Goal: Communication & Community: Answer question/provide support

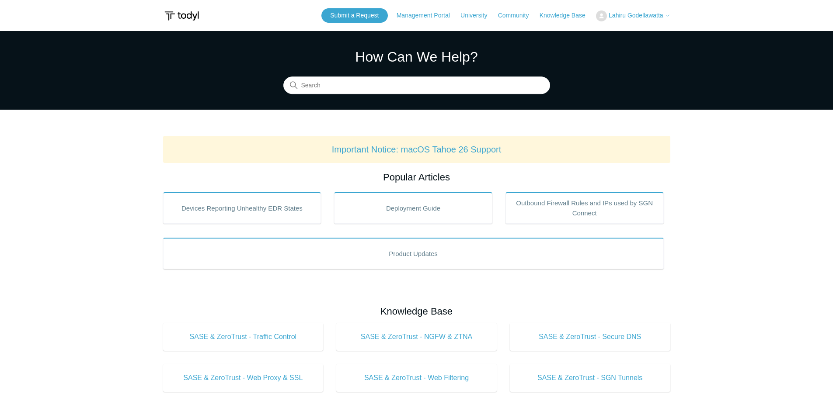
click at [636, 16] on span "Lahiru Godellawatta" at bounding box center [635, 15] width 55 height 7
click at [632, 34] on link "My Support Requests" at bounding box center [638, 34] width 85 height 15
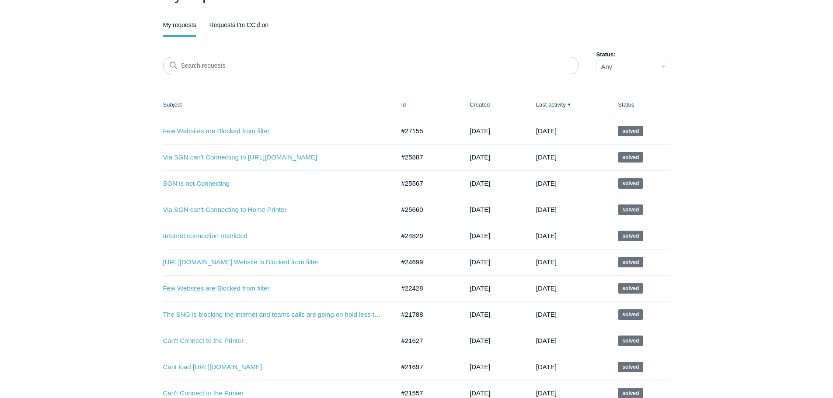
scroll to position [131, 0]
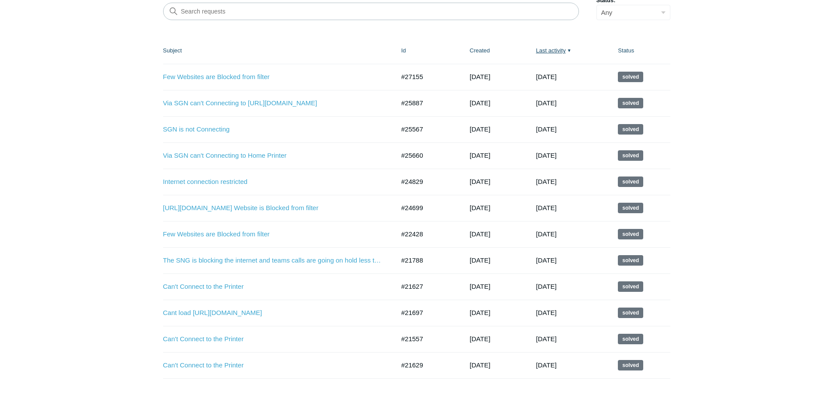
click at [549, 50] on link "Last activity ▼" at bounding box center [551, 50] width 30 height 7
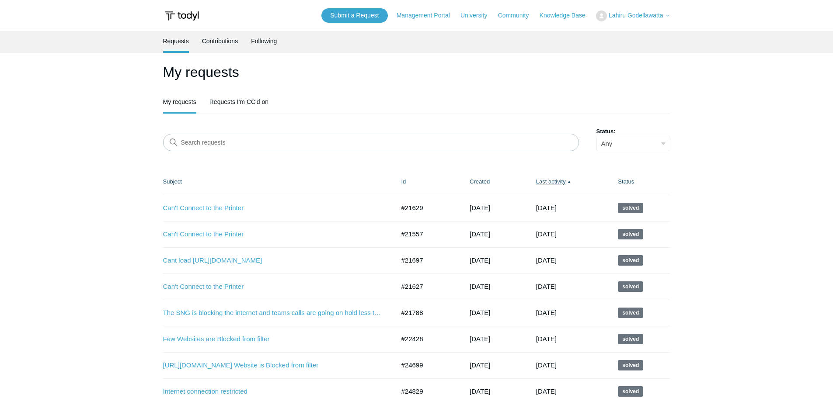
click at [557, 182] on link "Last activity ▲" at bounding box center [551, 181] width 30 height 7
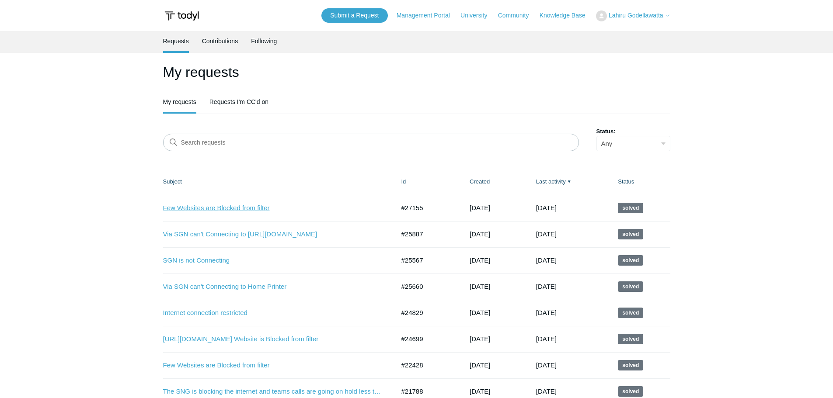
click at [211, 206] on link "Few Websites are Blocked from filter" at bounding box center [272, 208] width 219 height 10
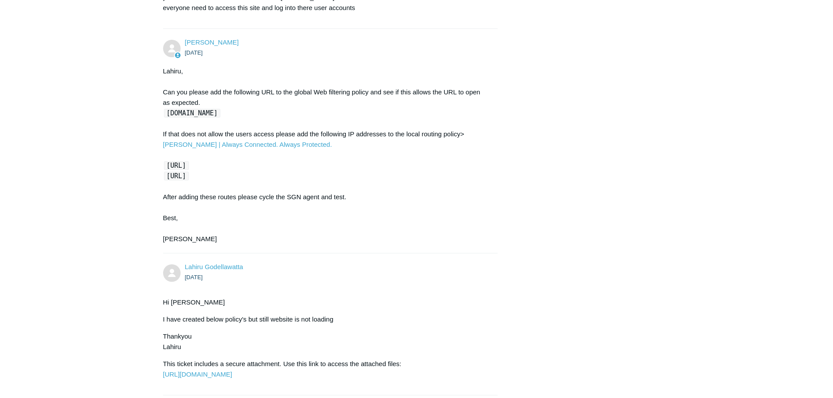
scroll to position [831, 0]
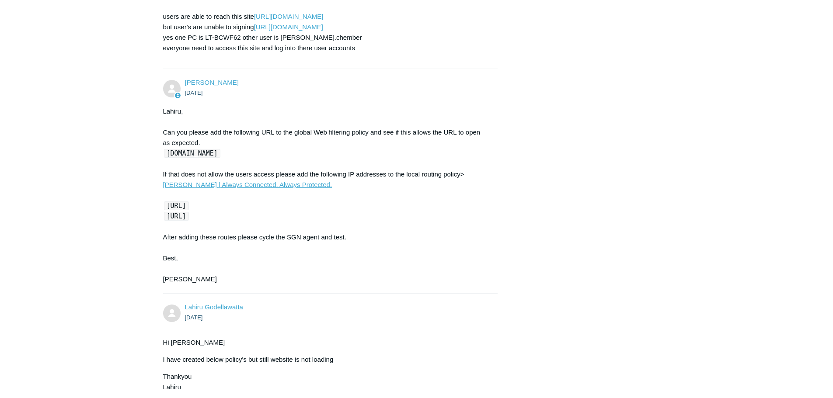
click at [332, 181] on link "[PERSON_NAME] | Always Connected. Always Protected." at bounding box center [247, 184] width 169 height 7
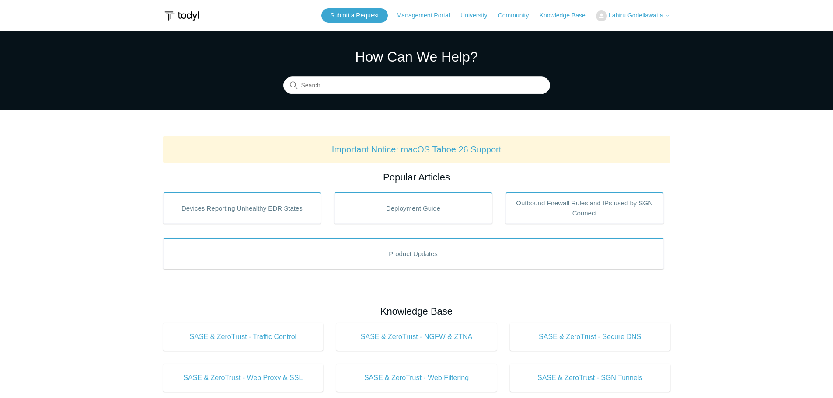
click at [651, 15] on span "Lahiru Godellawatta" at bounding box center [635, 15] width 55 height 7
click at [622, 34] on link "My Support Requests" at bounding box center [638, 34] width 85 height 15
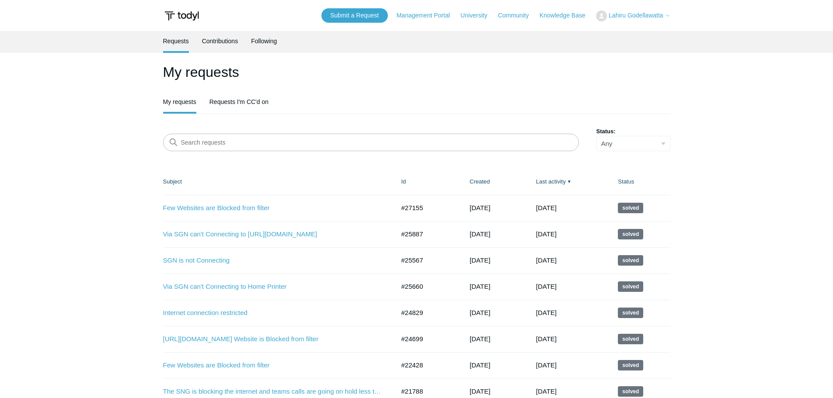
click at [660, 14] on span "Lahiru Godellawatta" at bounding box center [635, 15] width 55 height 7
click at [352, 80] on h1 "My requests" at bounding box center [416, 72] width 507 height 21
click at [346, 18] on link "Submit a Request" at bounding box center [354, 15] width 66 height 14
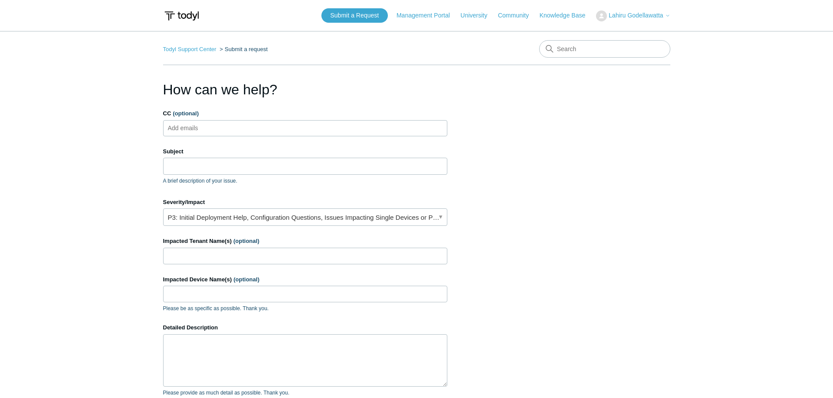
click at [214, 132] on input "CC (optional)" at bounding box center [190, 128] width 52 height 13
click at [179, 165] on input "Subject" at bounding box center [305, 166] width 284 height 17
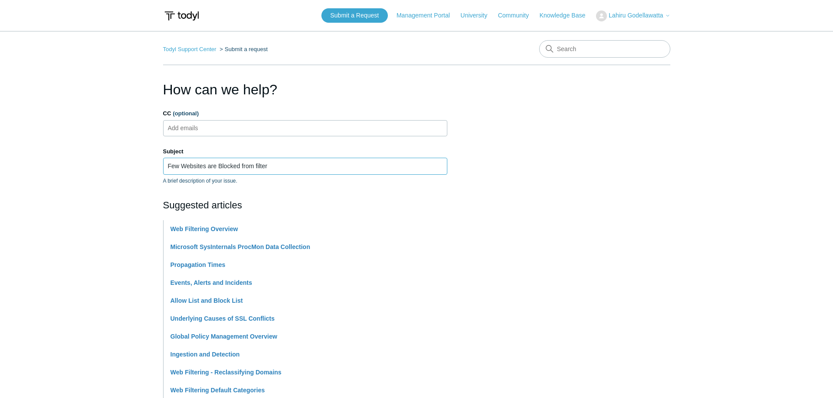
drag, startPoint x: 181, startPoint y: 166, endPoint x: 156, endPoint y: 166, distance: 25.4
click at [156, 166] on main "Todyl Support Center Submit a request How can we help? CC (optional) Add emails…" at bounding box center [416, 362] width 833 height 663
paste input "https://www.groundwork.xyz/"
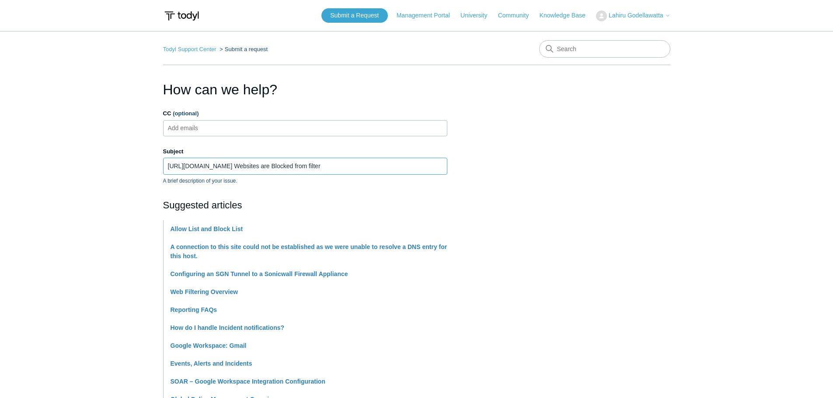
type input "https://www.groundwork.xyz/ Websites are Blocked from filter"
click at [611, 178] on section "How can we help? CC (optional) Add emails Subject https://www.groundwork.xyz/ W…" at bounding box center [416, 391] width 507 height 624
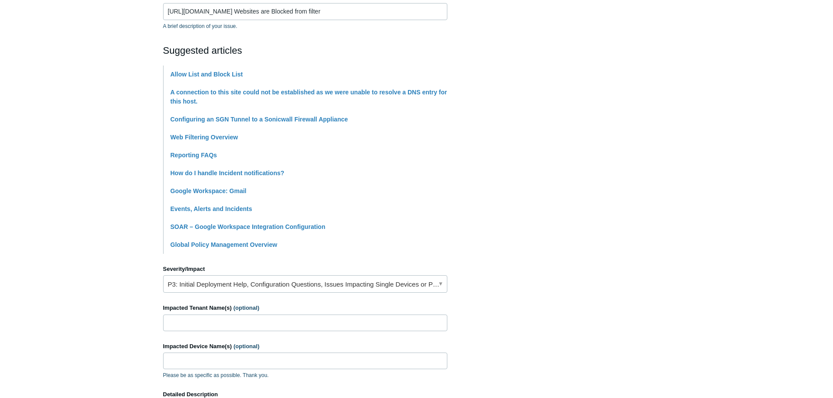
scroll to position [219, 0]
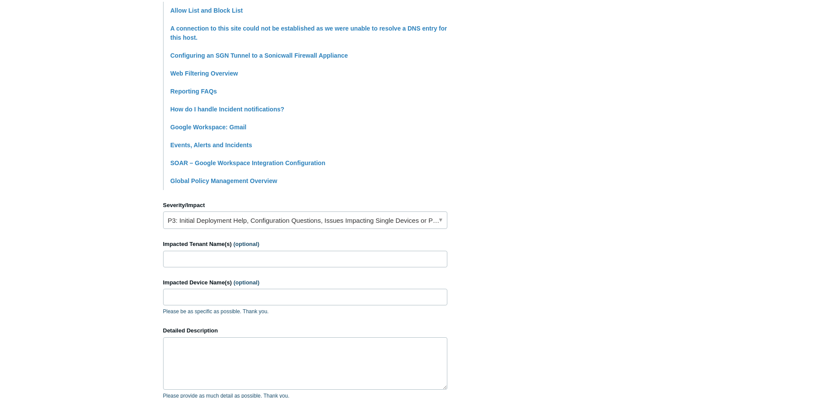
drag, startPoint x: 429, startPoint y: 166, endPoint x: 423, endPoint y: 168, distance: 6.8
click at [429, 166] on li "SOAR – Google Workspace Integration Configuration" at bounding box center [308, 163] width 277 height 18
click at [207, 257] on input "Impacted Tenant Name(s) (optional)" at bounding box center [305, 259] width 284 height 17
click at [100, 258] on main "Todyl Support Center Submit a request How can we help? CC (optional) Add emails…" at bounding box center [416, 148] width 833 height 672
click at [202, 252] on input "Impacted Tenant Name(s) (optional)" at bounding box center [305, 259] width 284 height 17
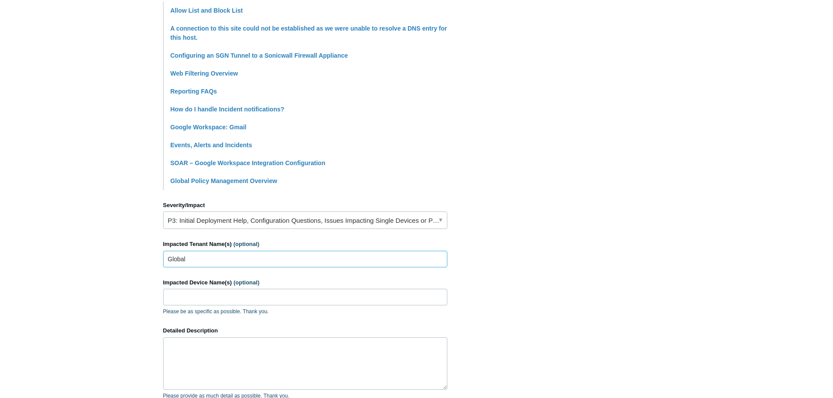
drag, startPoint x: 198, startPoint y: 260, endPoint x: 137, endPoint y: 260, distance: 60.3
click at [137, 260] on main "Todyl Support Center Submit a request How can we help? CC (optional) Add emails…" at bounding box center [416, 148] width 833 height 672
type input "All Tenant"
click at [116, 276] on main "Todyl Support Center Submit a request How can we help? CC (optional) Add emails…" at bounding box center [416, 148] width 833 height 672
click at [180, 344] on textarea "Detailed Description" at bounding box center [305, 363] width 284 height 52
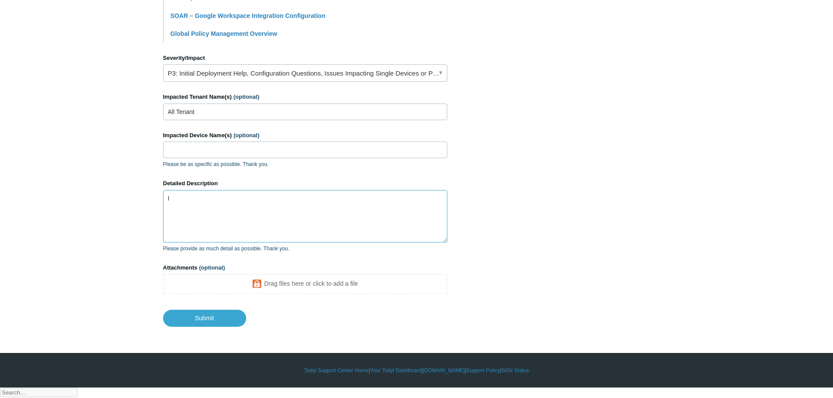
scroll to position [355, 0]
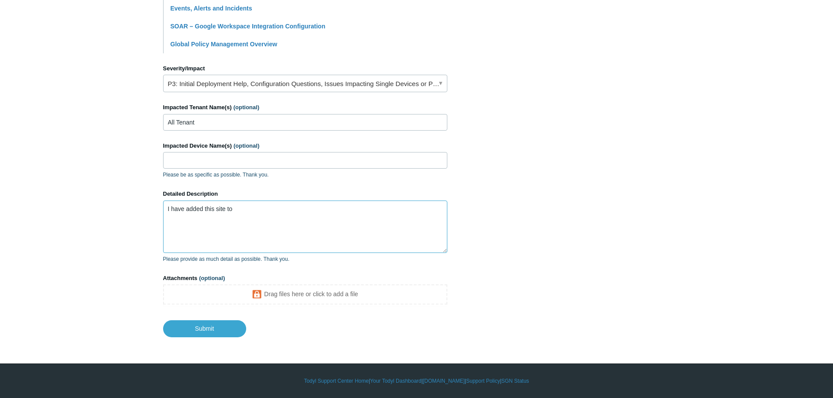
paste textarea "[URL][DOMAIN_NAME]"
click at [293, 219] on textarea "I have added this site to https://portal.todyl.com/policy/sslbypass" at bounding box center [305, 227] width 284 height 52
paste textarea "https://www.groundwork.xyz/"
drag, startPoint x: 302, startPoint y: 216, endPoint x: 285, endPoint y: 216, distance: 16.6
click at [285, 216] on textarea "I have added this site to https://portal.todyl.com/policy/sslbypass as https://…" at bounding box center [305, 227] width 284 height 52
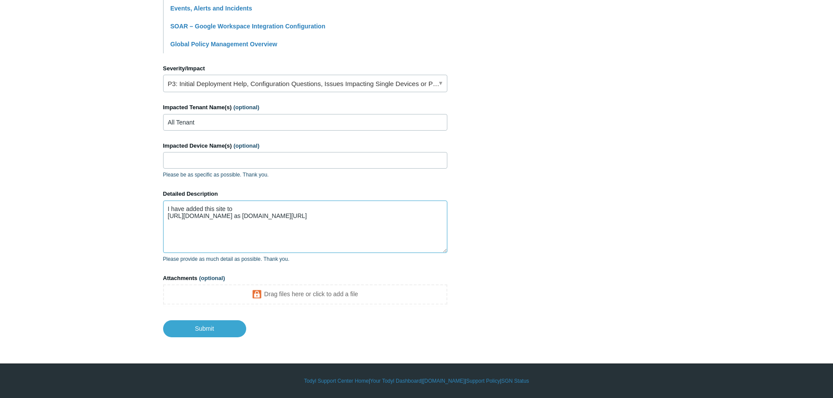
click at [359, 219] on textarea "I have added this site to https://portal.todyl.com/policy/sslbypass as www.grou…" at bounding box center [305, 227] width 284 height 52
click at [243, 205] on textarea "I have added this site to https://portal.todyl.com/policy/sslbypass as www.grou…" at bounding box center [305, 227] width 284 height 52
click at [354, 215] on textarea "I have added this site to https://portal.todyl.com/policy/sslbypass as www.grou…" at bounding box center [305, 227] width 284 height 52
paste textarea "[URL][DOMAIN_NAME]"
drag, startPoint x: 276, startPoint y: 216, endPoint x: 355, endPoint y: 219, distance: 79.2
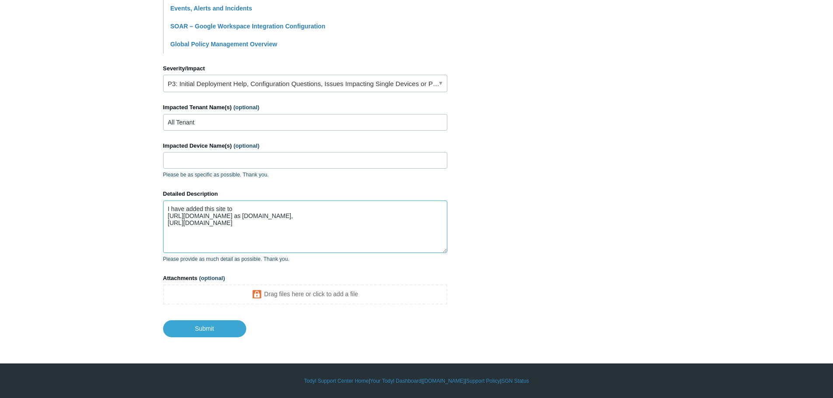
click at [355, 219] on textarea "I have added this site to https://portal.todyl.com/policy/sslbypass as www.grou…" at bounding box center [305, 227] width 284 height 52
click at [345, 233] on textarea "I have added this site to https://portal.todyl.com/policy/sslbypass as www.grou…" at bounding box center [305, 227] width 284 height 52
paste textarea "as www.groundwork.xyz,"
click at [358, 215] on textarea "I have added this site to https://portal.todyl.com/policy/sslbypass as www.grou…" at bounding box center [305, 227] width 284 height 52
click at [382, 220] on textarea "I have added this site to https://portal.todyl.com/policy/sslbypass as www.grou…" at bounding box center [305, 227] width 284 height 52
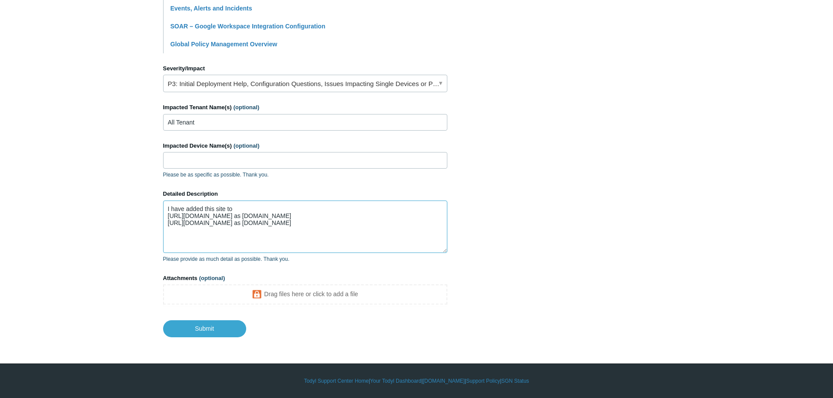
click at [396, 231] on textarea "I have added this site to https://portal.todyl.com/policy/sslbypass as www.grou…" at bounding box center [305, 227] width 284 height 52
click at [392, 222] on textarea "I have added this site to https://portal.todyl.com/policy/sslbypass as www.grou…" at bounding box center [305, 227] width 284 height 52
paste textarea "[URL][DOMAIN_NAME]"
paste textarea "104.18.42.139"
click at [274, 236] on textarea "I have added this site to https://portal.todyl.com/policy/sslbypass as www.grou…" at bounding box center [305, 227] width 284 height 52
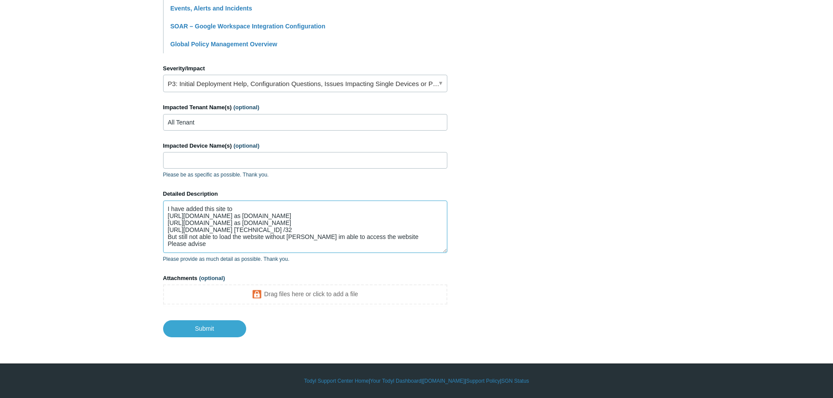
scroll to position [7, 0]
click at [224, 240] on textarea "I have added this site to https://portal.todyl.com/policy/sslbypass as www.grou…" at bounding box center [305, 227] width 284 height 52
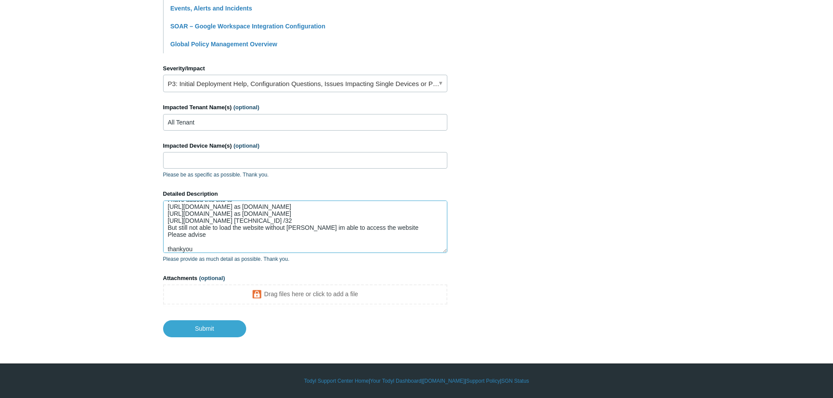
scroll to position [16, 0]
click at [170, 242] on textarea "I have added this site to https://portal.todyl.com/policy/sslbypass as www.grou…" at bounding box center [305, 227] width 284 height 52
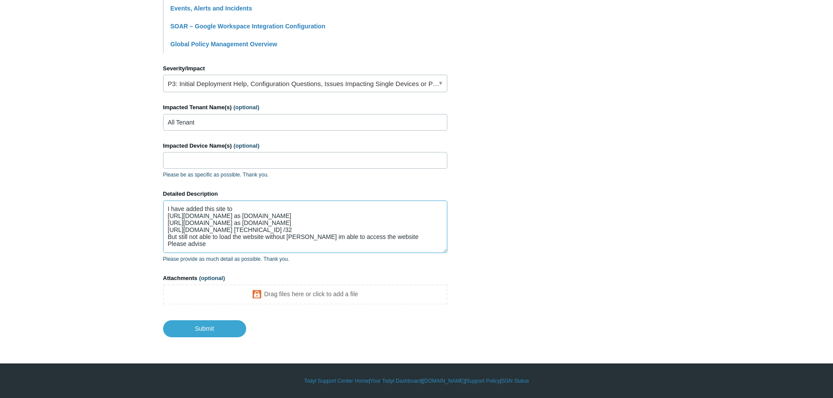
click at [237, 207] on textarea "I have added this site to https://portal.todyl.com/policy/sslbypass as www.grou…" at bounding box center [305, 227] width 284 height 52
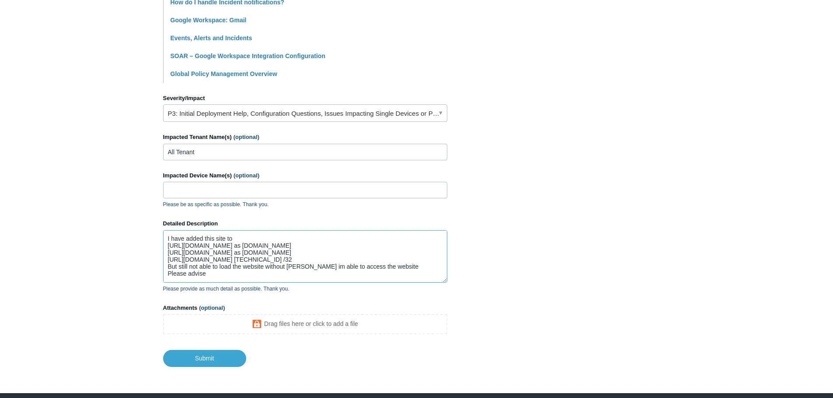
scroll to position [355, 0]
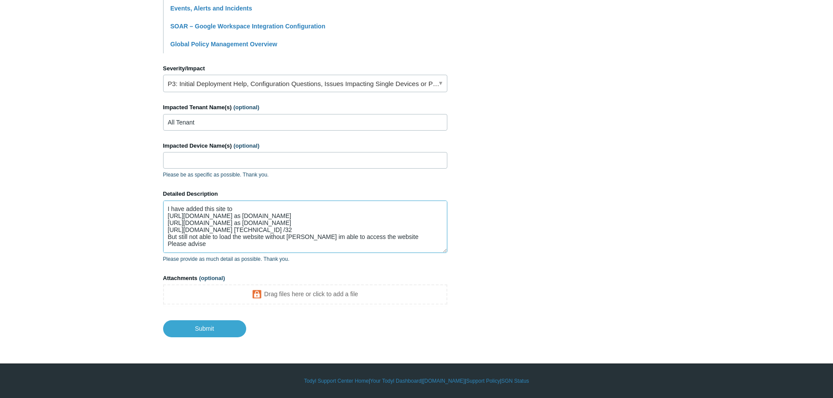
click at [169, 206] on textarea "I have added this site to https://portal.todyl.com/policy/sslbypass as www.grou…" at bounding box center [305, 227] width 284 height 52
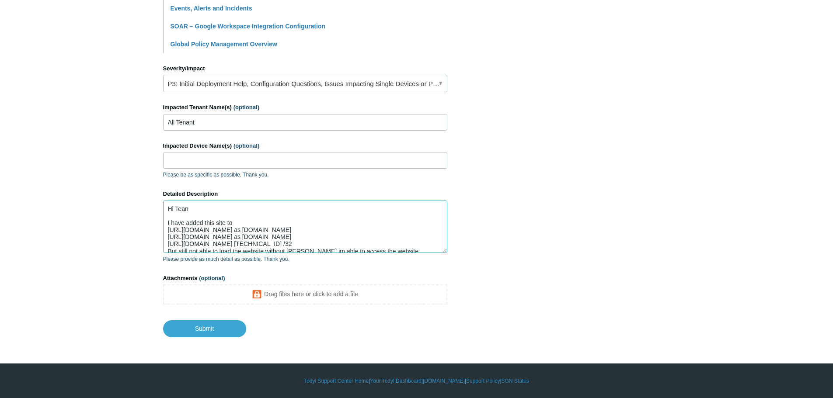
click at [203, 213] on textarea "Hi Tean I have added this site to https://portal.todyl.com/policy/sslbypass as …" at bounding box center [305, 227] width 284 height 52
click at [197, 209] on textarea "Hi Tean I have added this site to https://portal.todyl.com/policy/sslbypass as …" at bounding box center [305, 227] width 284 height 52
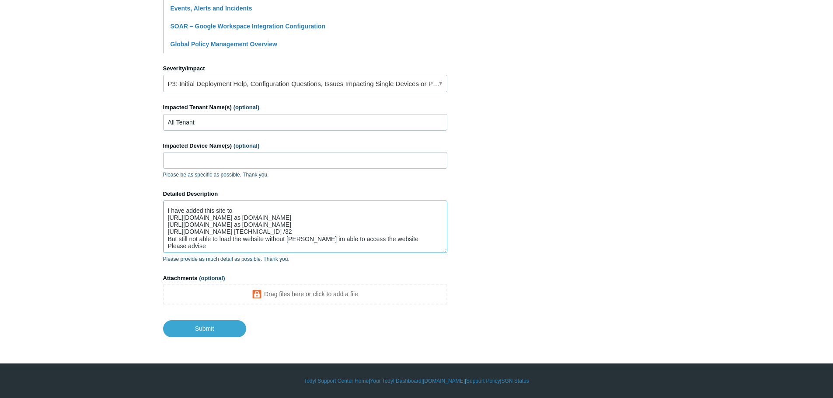
scroll to position [0, 0]
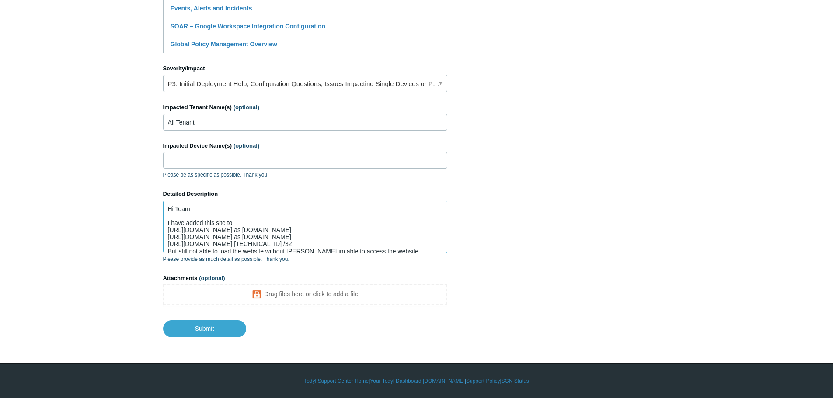
click at [339, 244] on textarea "Hi Team I have added this site to https://portal.todyl.com/policy/sslbypass as …" at bounding box center [305, 227] width 284 height 52
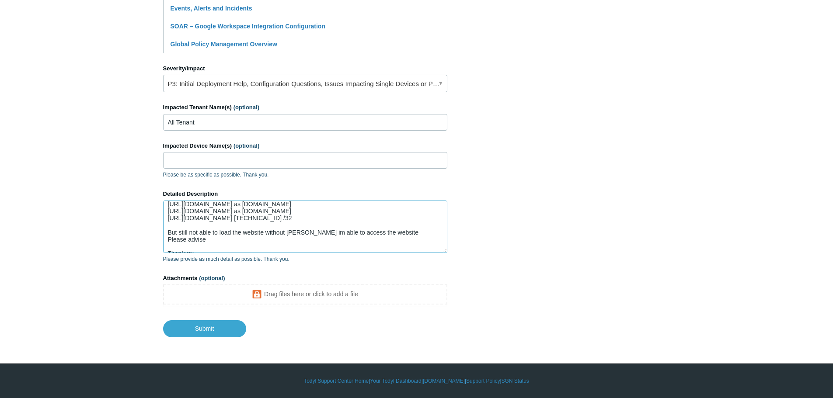
scroll to position [49, 0]
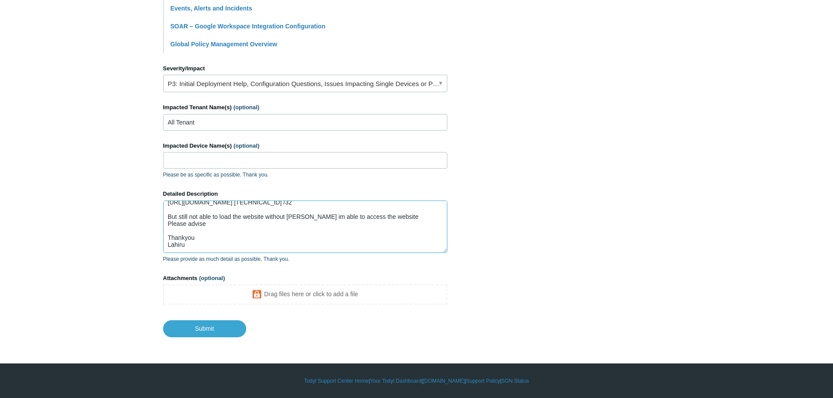
drag, startPoint x: 265, startPoint y: 209, endPoint x: 265, endPoint y: 224, distance: 15.7
click at [265, 211] on textarea "Hi Team I have added this site to https://portal.todyl.com/policy/sslbypass as …" at bounding box center [305, 227] width 284 height 52
click at [310, 210] on textarea "Hi Team I have added this site to https://portal.todyl.com/policy/sslbypass as …" at bounding box center [305, 227] width 284 height 52
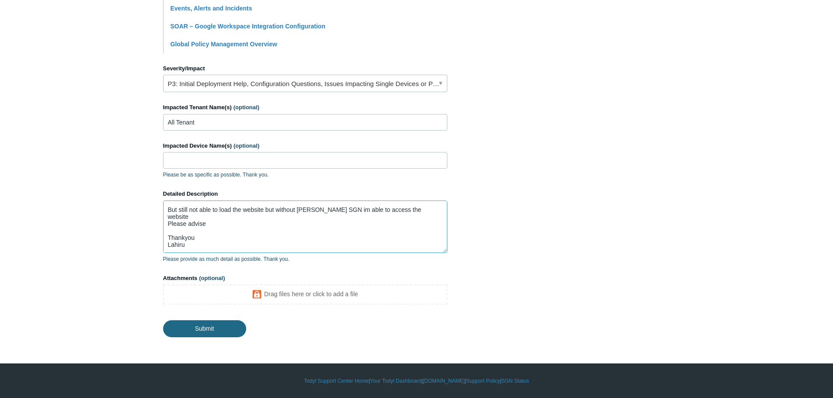
type textarea "Hi Team I have added this site to https://portal.todyl.com/policy/sslbypass as …"
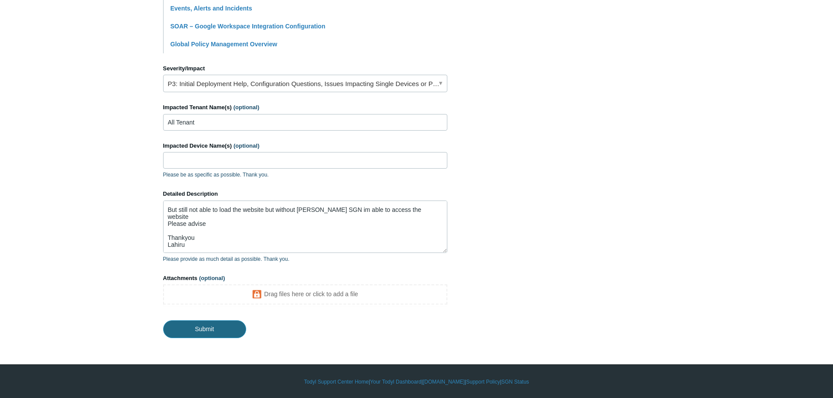
click at [211, 328] on input "Submit" at bounding box center [204, 328] width 83 height 17
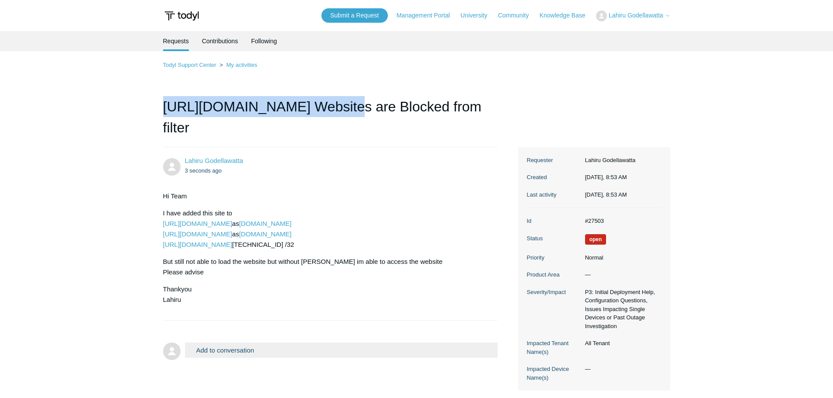
drag, startPoint x: 158, startPoint y: 104, endPoint x: 337, endPoint y: 104, distance: 179.2
click at [337, 104] on main "Requests Contributions Following Todyl Support Center My activities [URL][DOMAI…" at bounding box center [416, 211] width 833 height 360
copy h1 "[URL][DOMAIN_NAME]"
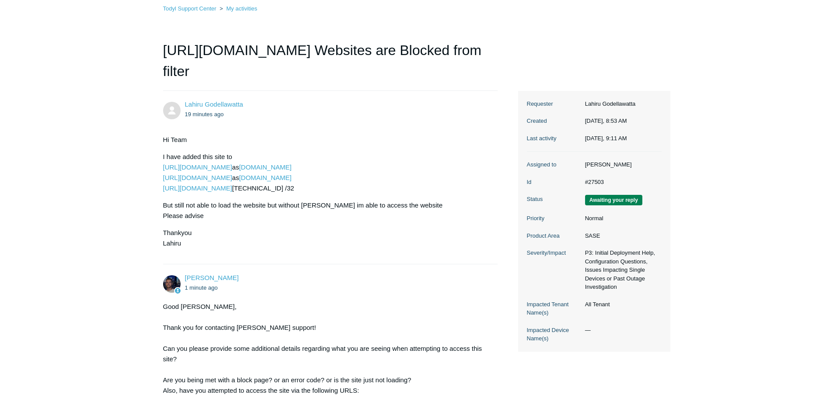
scroll to position [219, 0]
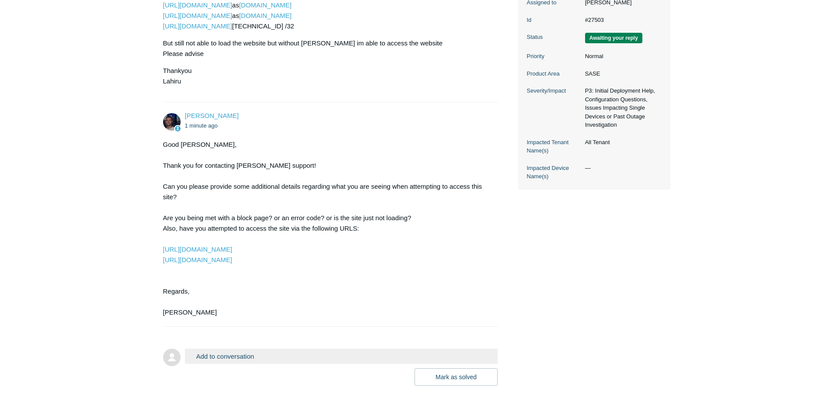
click at [223, 353] on button "Add to conversation" at bounding box center [341, 356] width 313 height 15
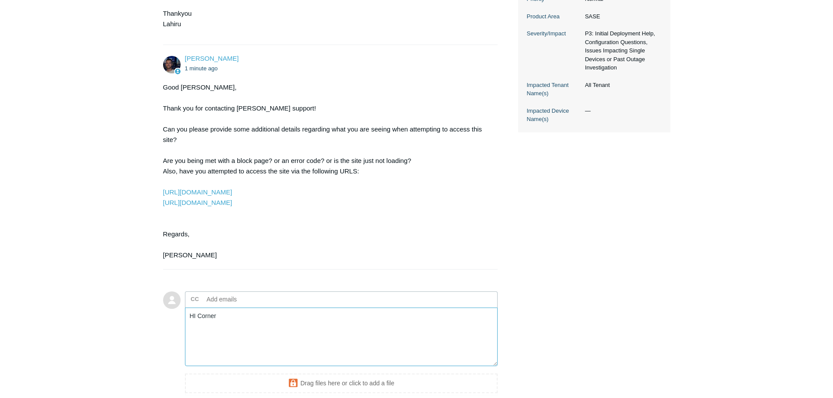
scroll to position [363, 0]
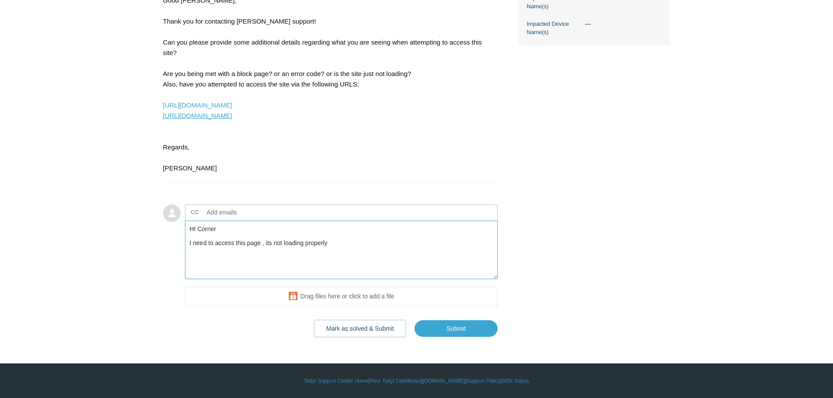
type textarea "HI Corner I need to access this page , its not loading properly"
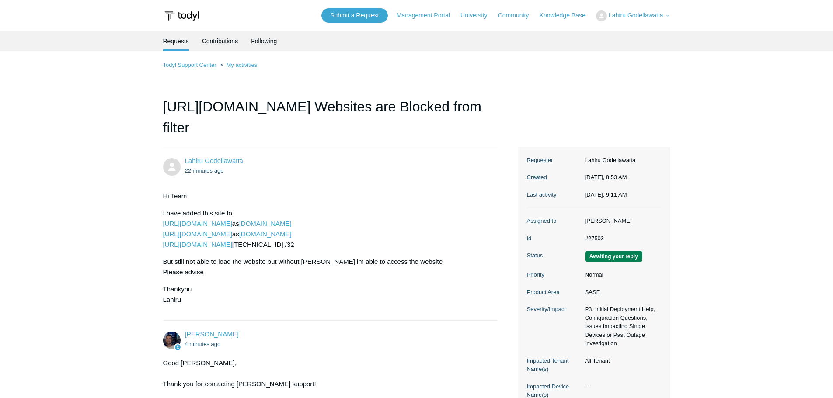
scroll to position [267, 0]
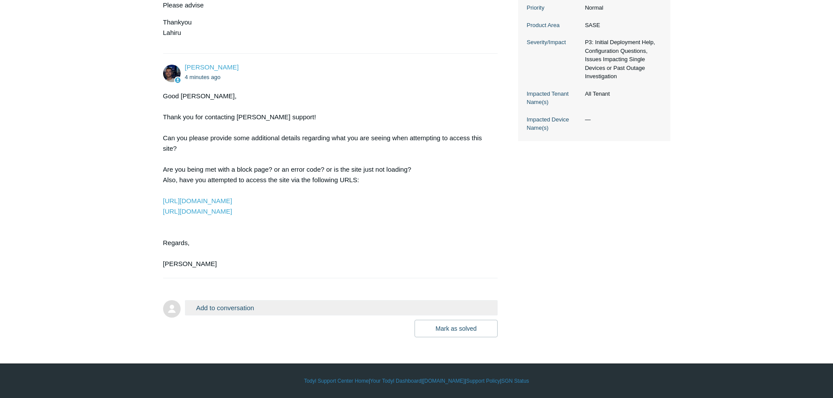
click at [218, 309] on button "Add to conversation" at bounding box center [341, 307] width 313 height 15
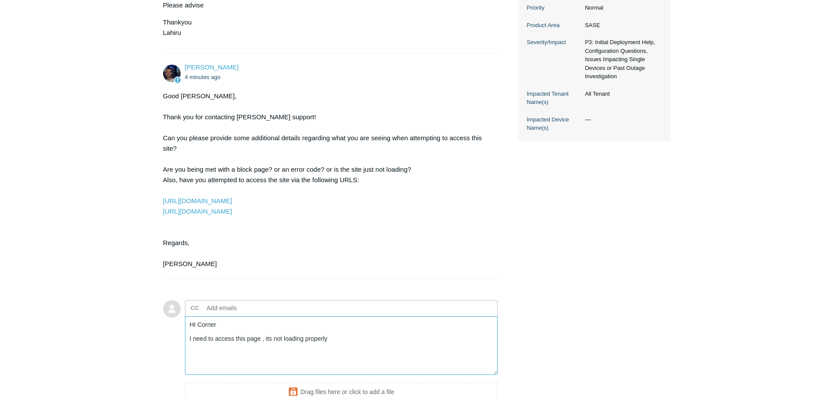
click at [350, 338] on textarea "HI Corner I need to access this page , its not loading properly" at bounding box center [341, 345] width 313 height 59
type textarea "HI Corner I need to access this page , its not loading properly Thankyou Lahiru"
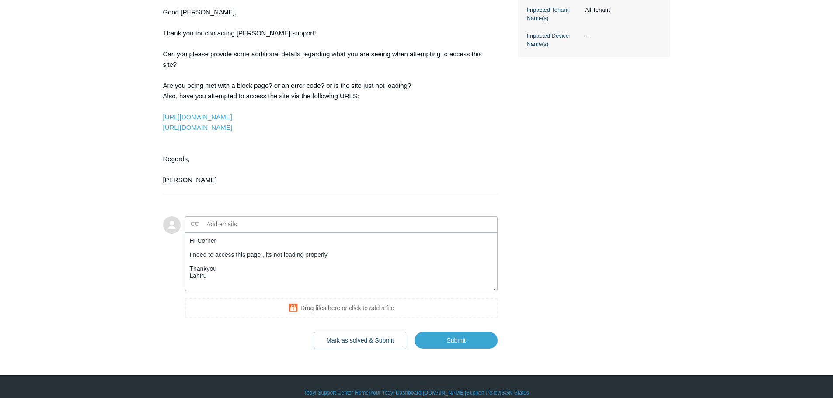
scroll to position [355, 0]
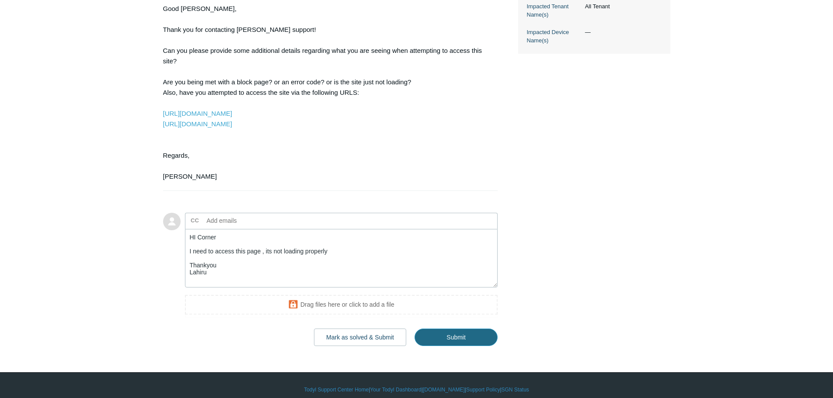
click at [451, 338] on input "Submit" at bounding box center [455, 337] width 83 height 17
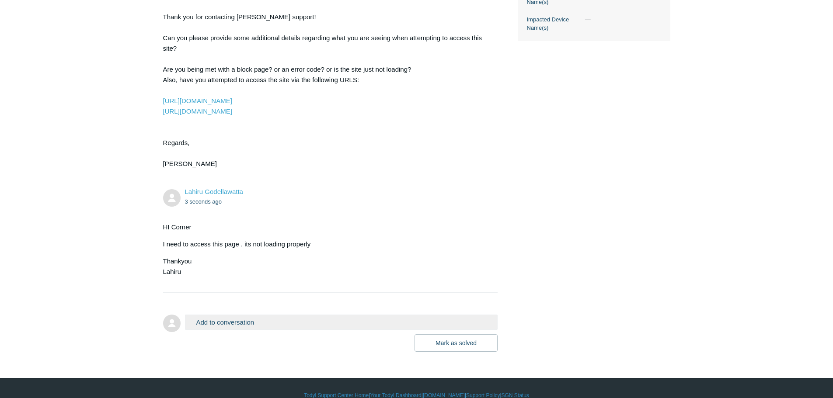
scroll to position [382, 0]
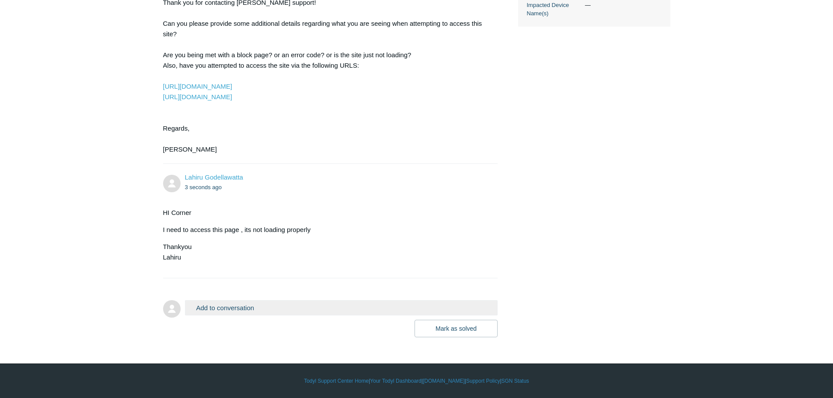
click at [219, 307] on button "Add to conversation" at bounding box center [341, 307] width 313 height 15
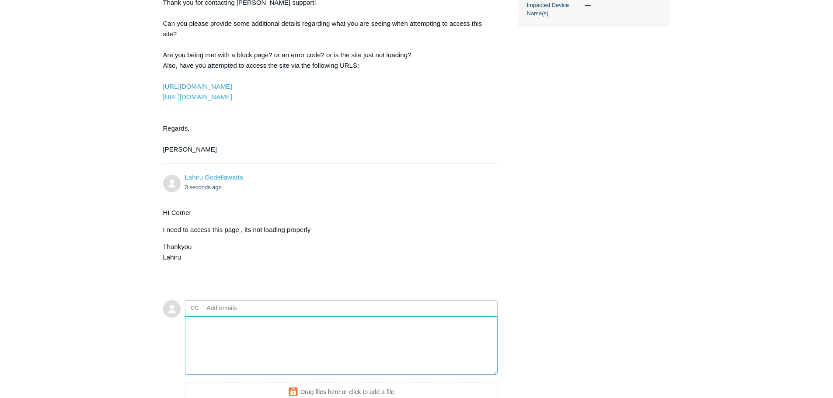
scroll to position [477, 0]
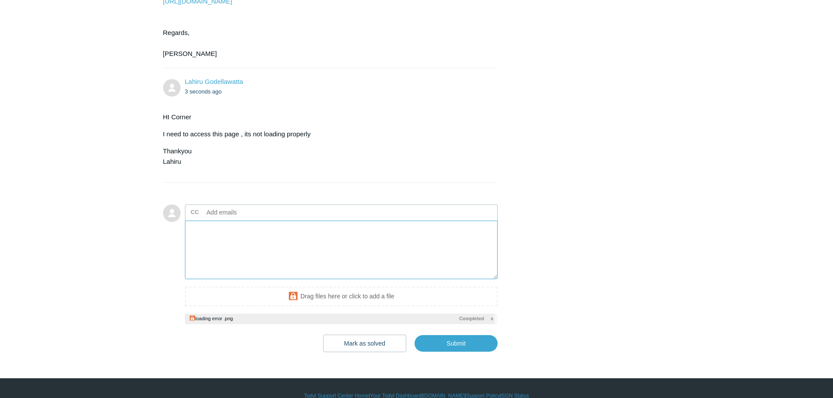
click at [252, 235] on textarea "Add your reply" at bounding box center [341, 250] width 313 height 59
click at [449, 344] on input "Submit" at bounding box center [455, 343] width 83 height 17
type textarea "please check attached screenshot This ticket includes a secure attachment. Use …"
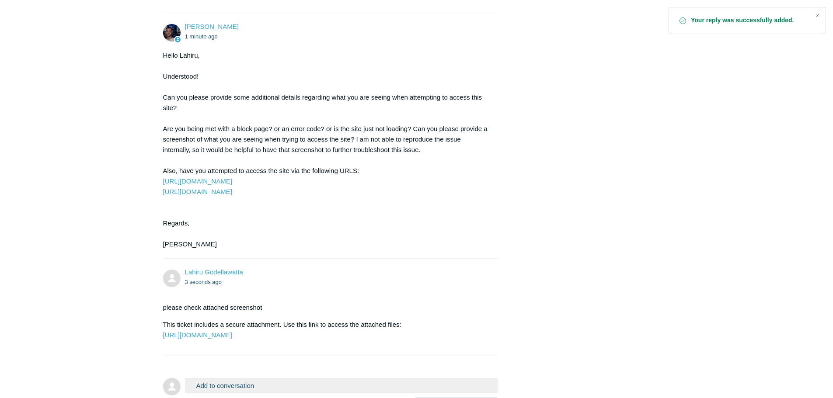
scroll to position [656, 0]
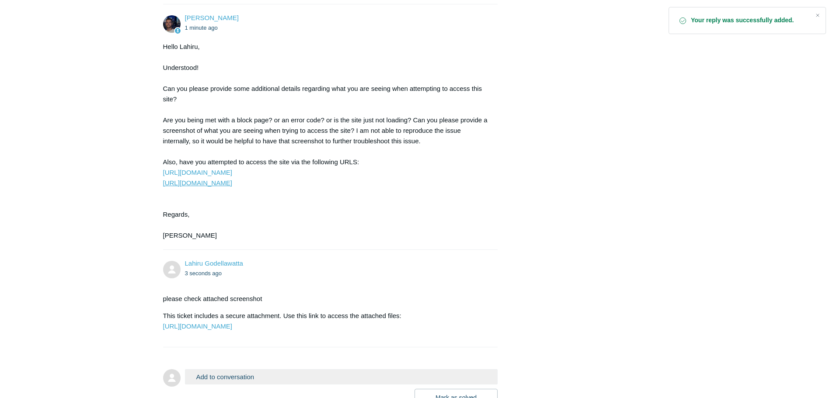
click at [216, 183] on link "[URL][DOMAIN_NAME]" at bounding box center [197, 182] width 69 height 7
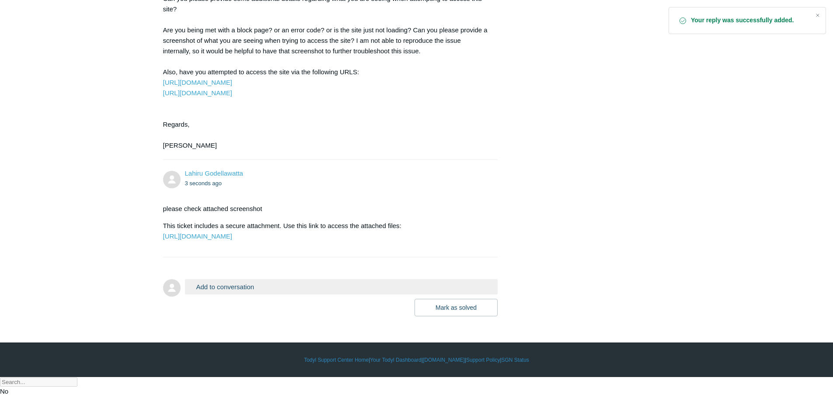
scroll to position [571, 0]
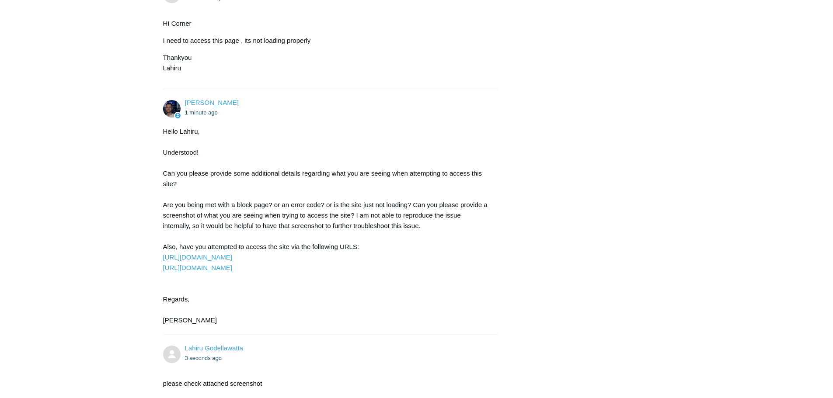
drag, startPoint x: 151, startPoint y: 257, endPoint x: 254, endPoint y: 262, distance: 103.3
copy link "[URL][DOMAIN_NAME]"
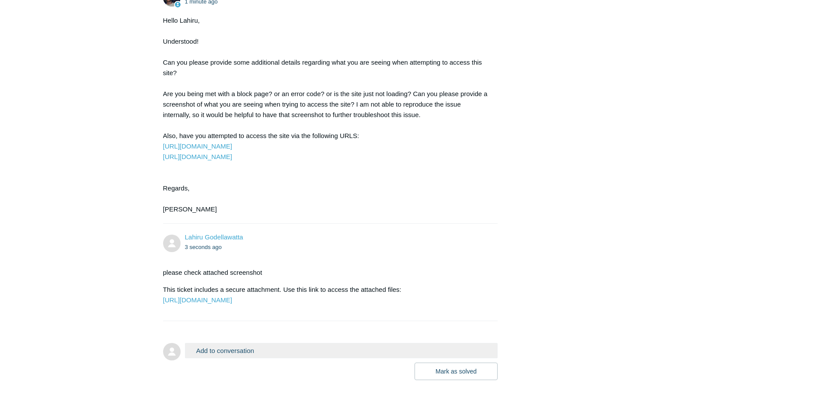
scroll to position [746, 0]
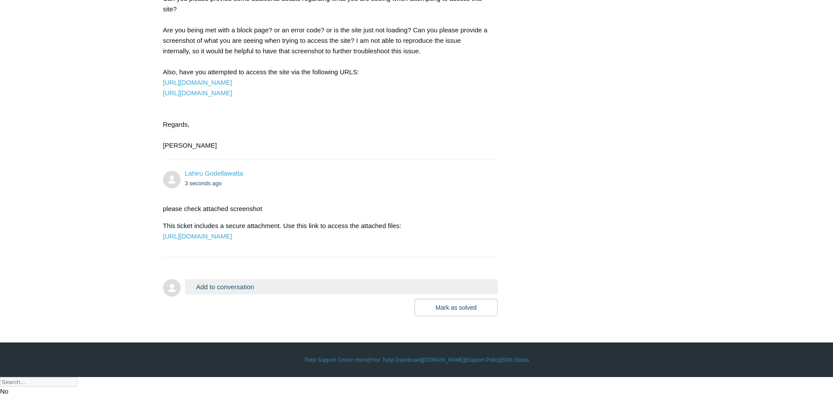
click at [231, 295] on button "Add to conversation" at bounding box center [341, 286] width 313 height 15
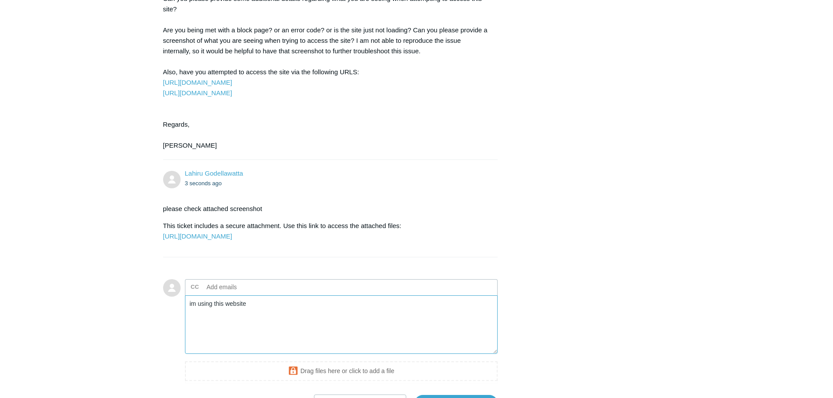
paste textarea "[URL][DOMAIN_NAME]"
click at [195, 327] on textarea "i'm using this website https://www.groundwork.xyz" at bounding box center [341, 324] width 313 height 59
click at [284, 328] on textarea "User is using this website https://www.groundwork.xyz" at bounding box center [341, 324] width 313 height 59
click at [272, 333] on textarea "User is using this website https://www.groundwork.xyz" at bounding box center [341, 324] width 313 height 59
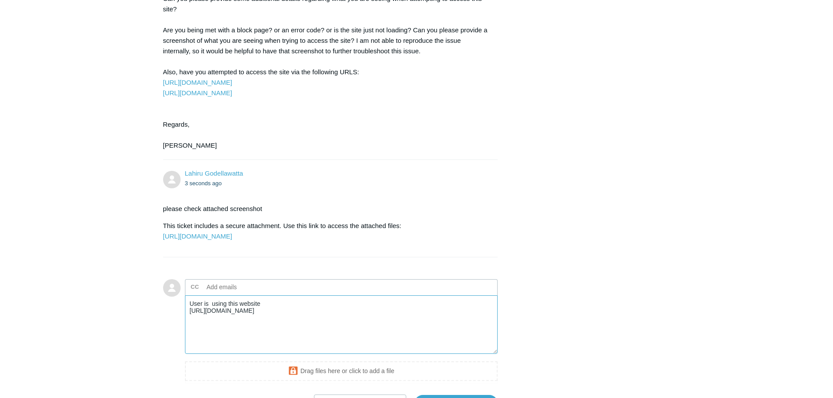
drag, startPoint x: 267, startPoint y: 348, endPoint x: 300, endPoint y: 348, distance: 33.7
click at [267, 348] on textarea "User is using this website https://www.groundwork.xyz" at bounding box center [341, 324] width 313 height 59
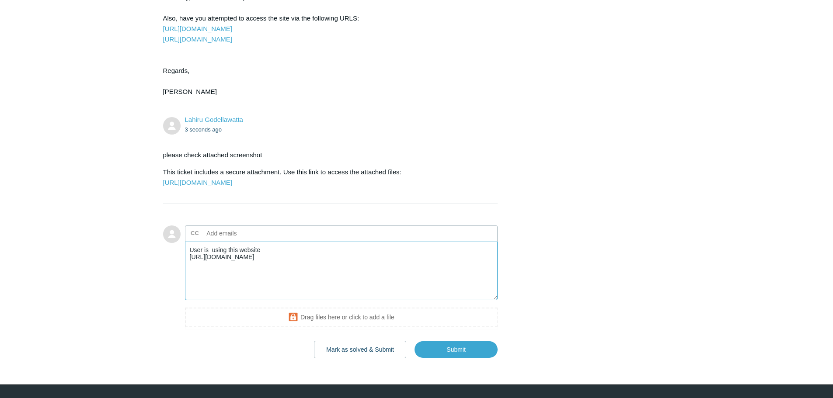
scroll to position [841, 0]
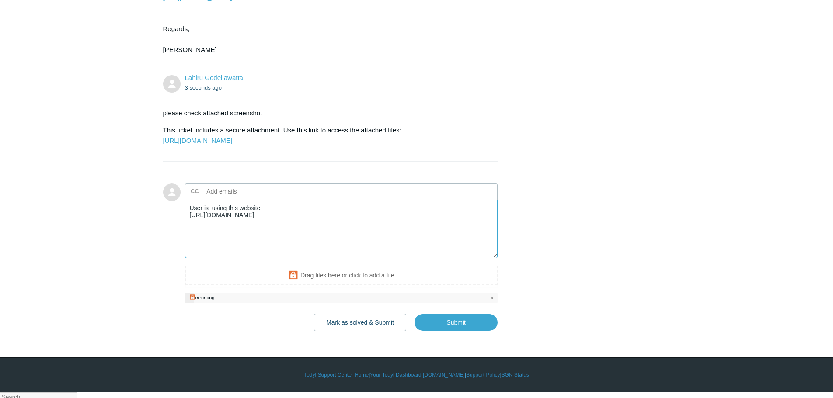
click at [301, 239] on textarea "User is using this website https://www.groundwork.xyz" at bounding box center [341, 229] width 313 height 59
drag, startPoint x: 188, startPoint y: 236, endPoint x: 276, endPoint y: 239, distance: 87.9
click at [276, 239] on textarea "User is using this website https://www.groundwork.xyz without SGN site is loadi…" at bounding box center [341, 229] width 313 height 59
drag, startPoint x: 449, startPoint y: 344, endPoint x: 1146, endPoint y: 293, distance: 698.7
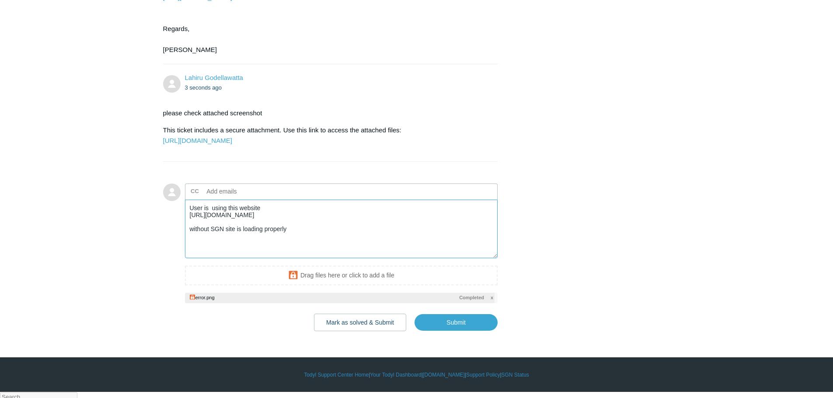
click at [317, 251] on textarea "User is using this website https://www.groundwork.xyz without SGN site is loadi…" at bounding box center [341, 229] width 313 height 59
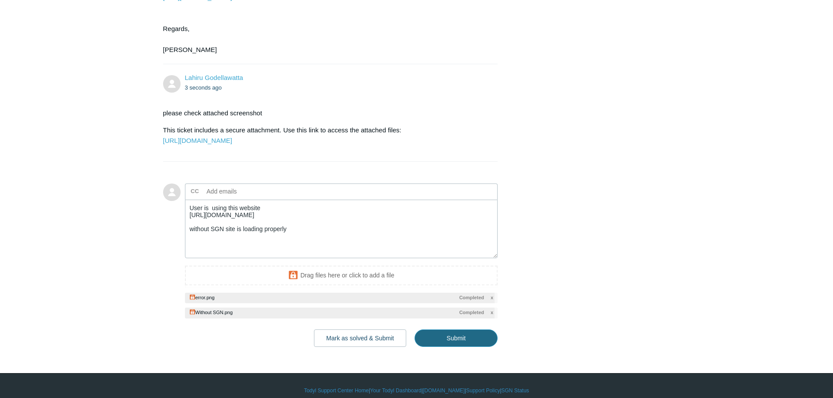
click at [456, 347] on input "Submit" at bounding box center [455, 338] width 83 height 17
type textarea "User is using this website https://www.groundwork.xyz without SGN site is loadi…"
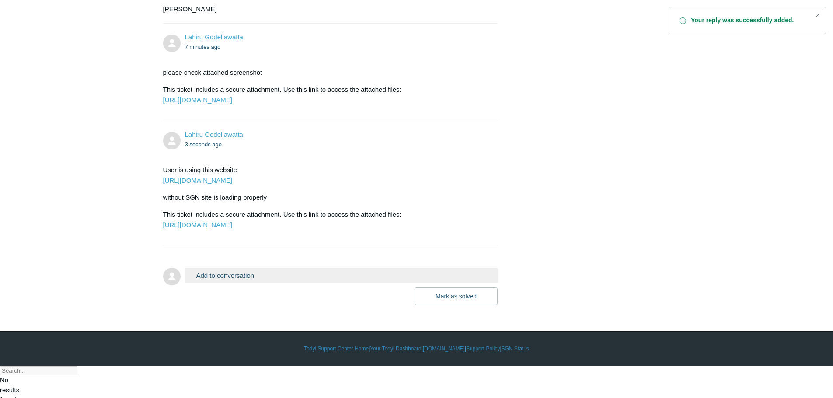
scroll to position [892, 0]
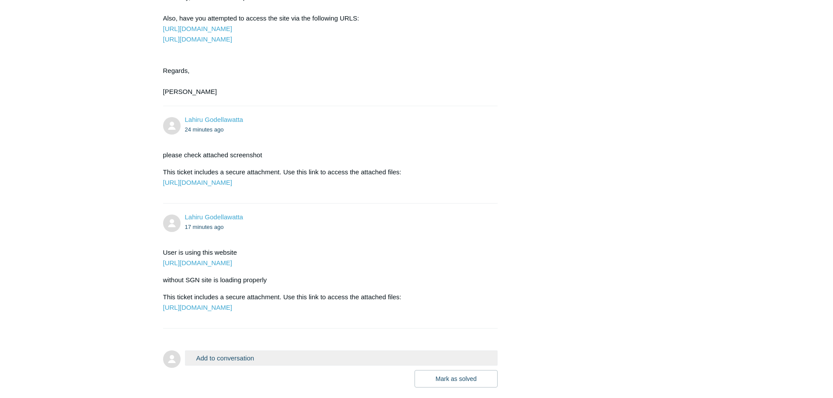
scroll to position [892, 0]
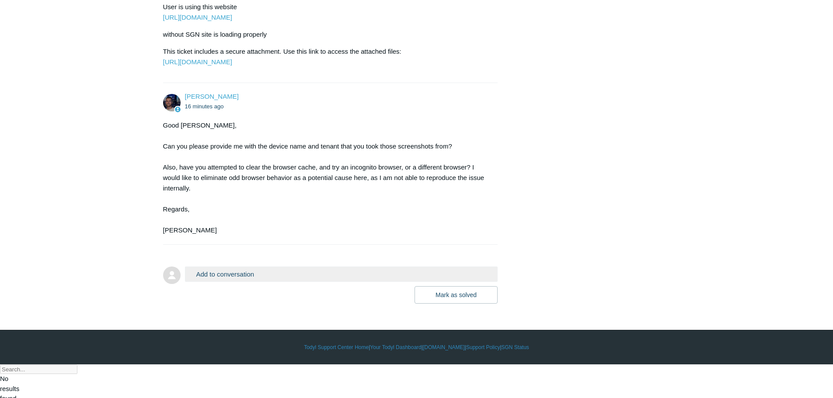
scroll to position [1051, 0]
